Goal: Information Seeking & Learning: Understand process/instructions

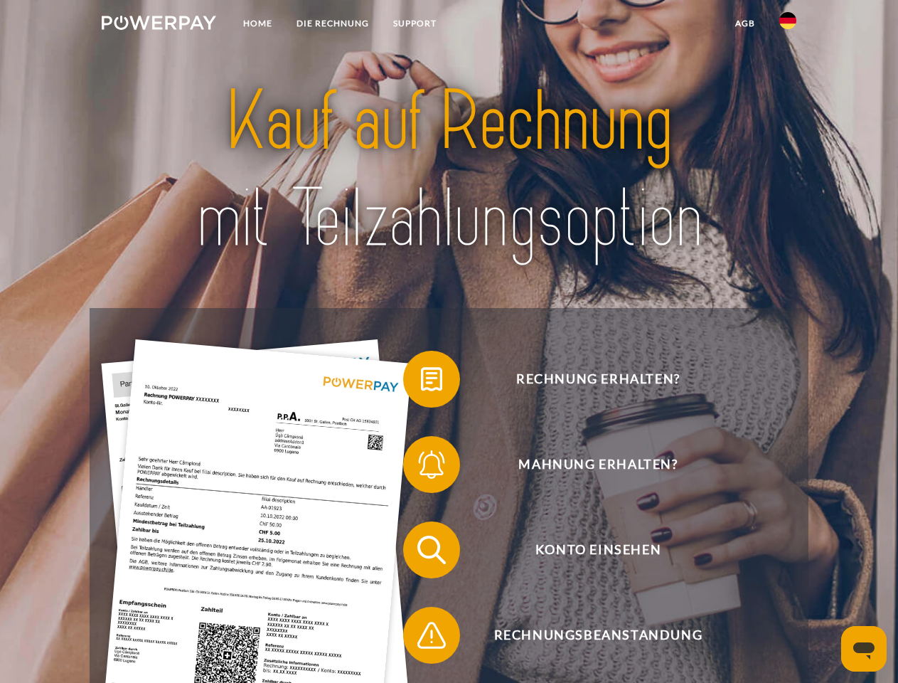
click at [159, 25] on img at bounding box center [159, 23] width 114 height 14
click at [788, 25] on img at bounding box center [787, 20] width 17 height 17
click at [744, 23] on link "agb" at bounding box center [745, 24] width 44 height 26
click at [421, 382] on span at bounding box center [410, 378] width 71 height 71
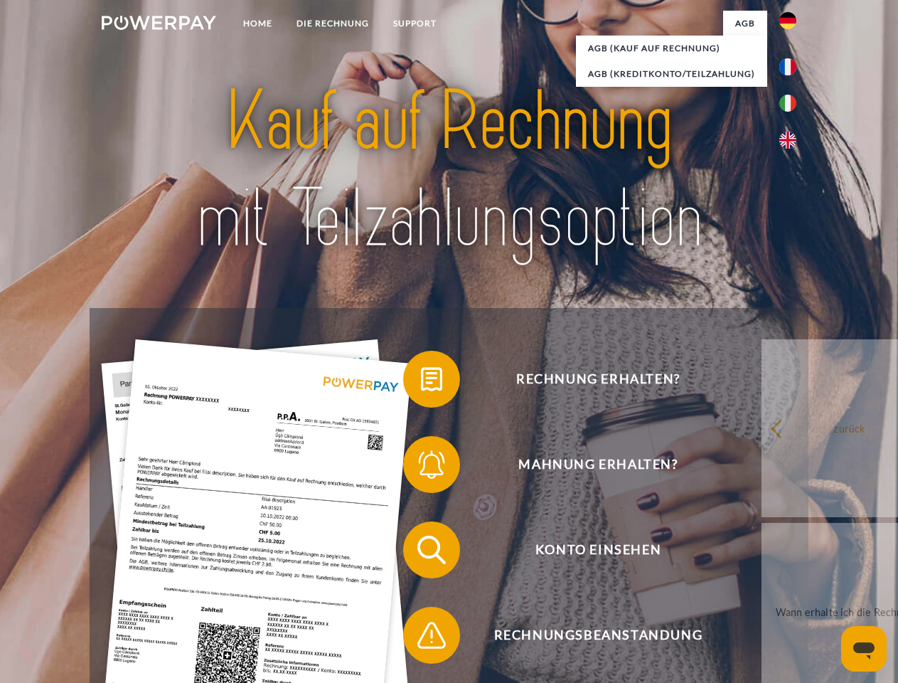
click at [421, 467] on span at bounding box center [410, 464] width 71 height 71
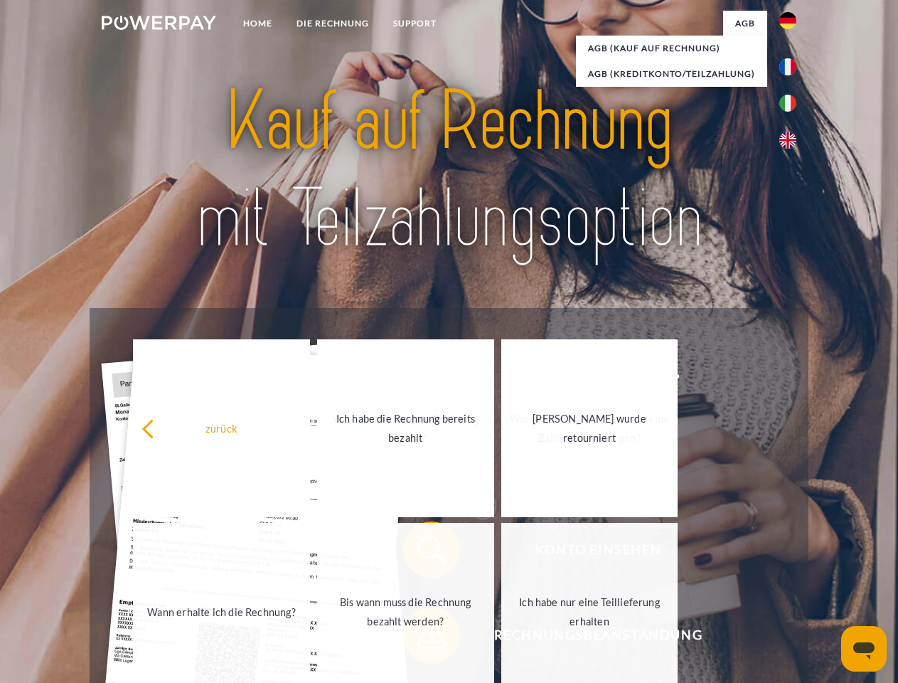
click at [421, 638] on link "Bis wann muss die Rechnung bezahlt werden?" at bounding box center [405, 612] width 177 height 178
click at [864, 648] on icon "Messaging-Fenster öffnen" at bounding box center [863, 650] width 21 height 17
